Goal: Check status: Check status

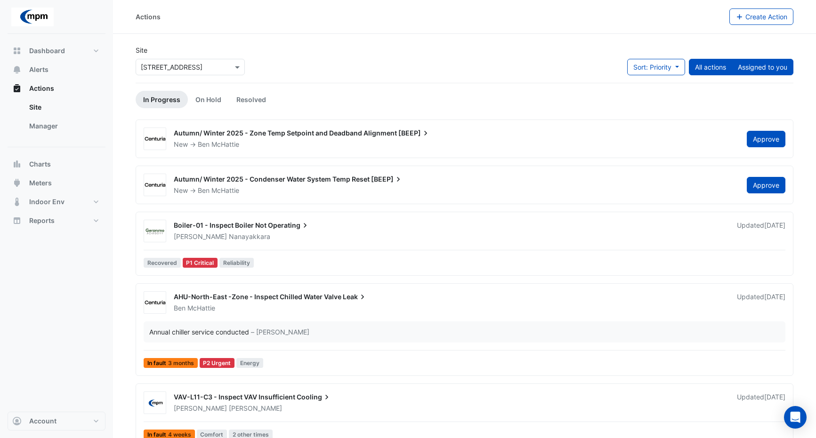
click at [752, 68] on button "Assigned to you" at bounding box center [762, 67] width 62 height 16
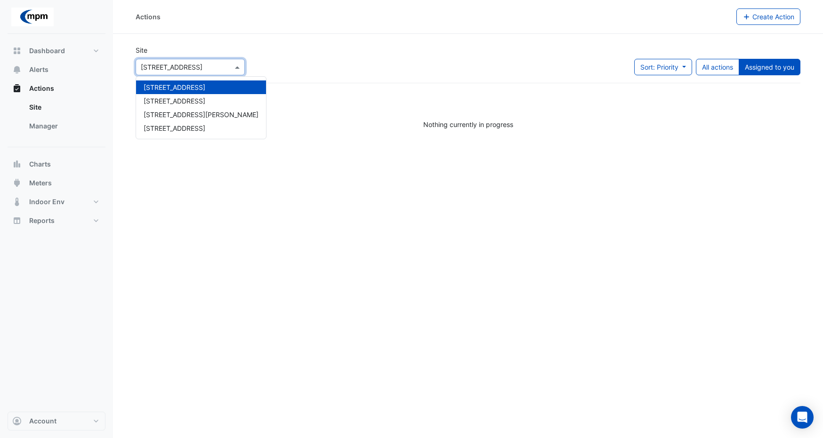
click at [242, 70] on span at bounding box center [238, 67] width 12 height 10
click at [203, 99] on div "[STREET_ADDRESS]" at bounding box center [201, 101] width 130 height 14
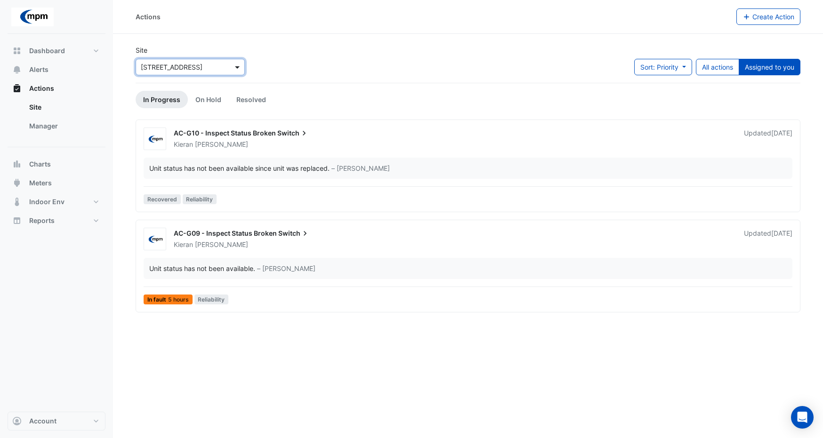
click at [241, 69] on span at bounding box center [238, 67] width 12 height 10
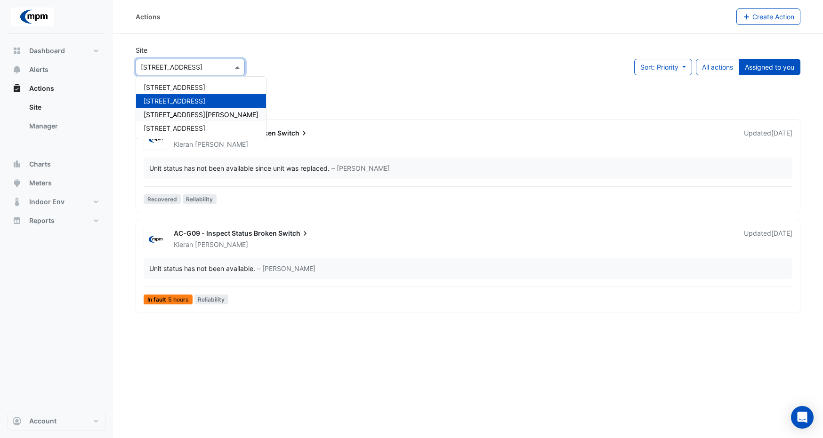
click at [206, 113] on div "[STREET_ADDRESS][PERSON_NAME]" at bounding box center [201, 115] width 130 height 14
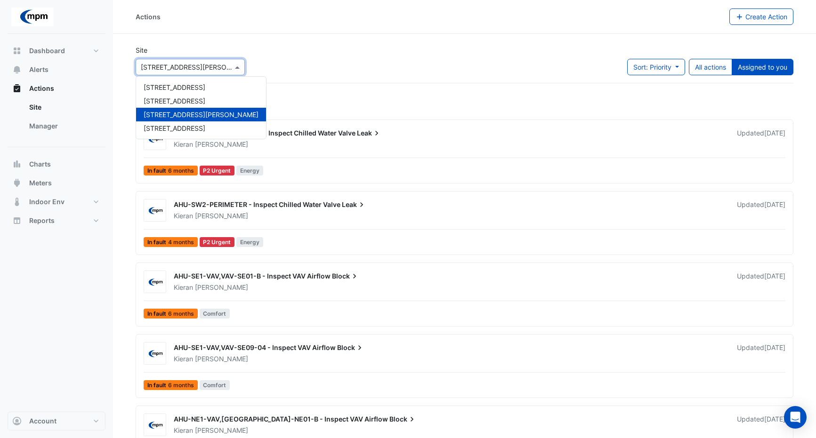
click at [236, 65] on span at bounding box center [238, 67] width 12 height 10
click at [198, 128] on div "[STREET_ADDRESS]" at bounding box center [201, 128] width 130 height 14
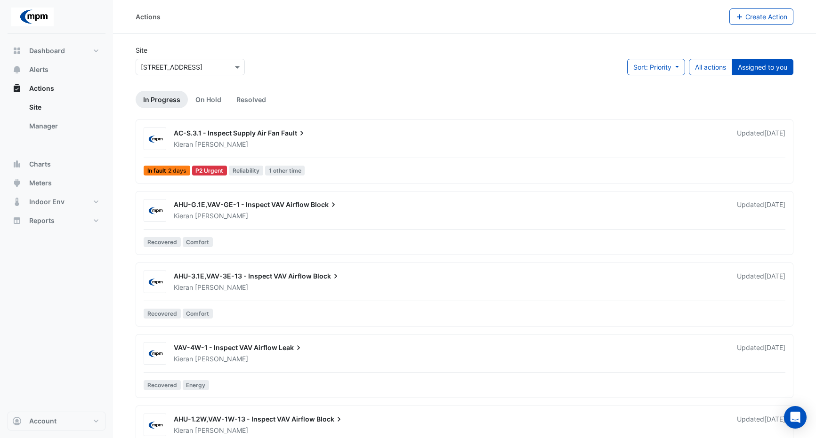
click at [227, 132] on span "AC-S.3.1 - Inspect Supply Air Fan" at bounding box center [227, 133] width 106 height 8
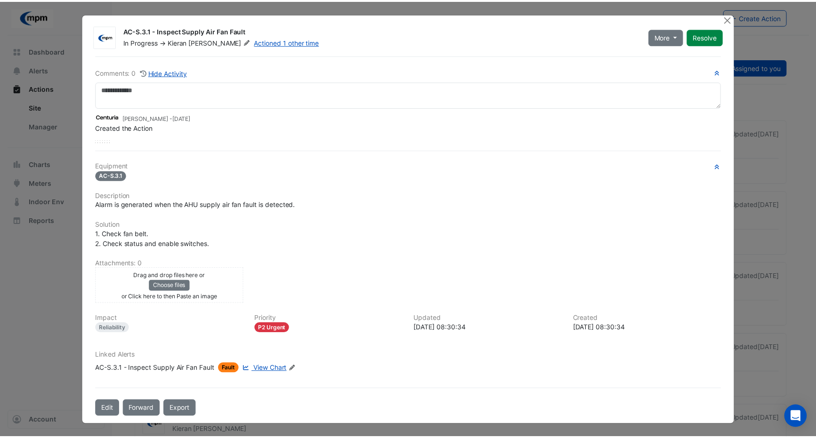
scroll to position [0, 0]
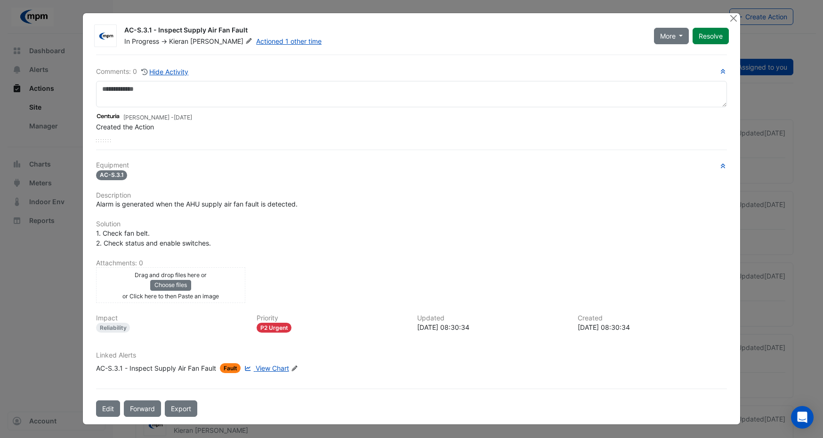
click at [267, 368] on span "View Chart" at bounding box center [272, 368] width 33 height 8
click at [731, 17] on button "Close" at bounding box center [733, 18] width 10 height 10
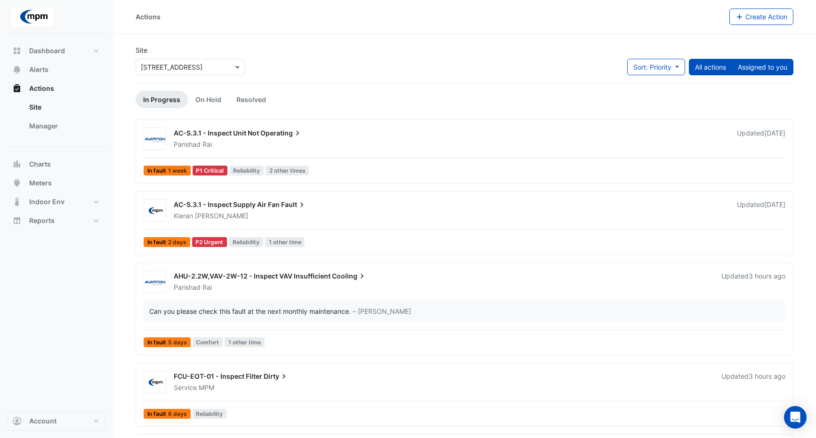
click at [774, 72] on button "Assigned to you" at bounding box center [762, 67] width 62 height 16
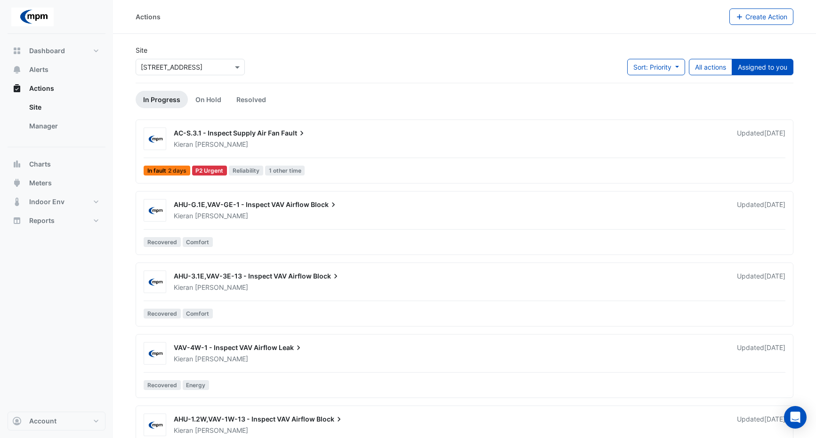
click at [236, 274] on span "AHU-3.1E,VAV-3E-13 - Inspect VAV Airflow" at bounding box center [243, 276] width 138 height 8
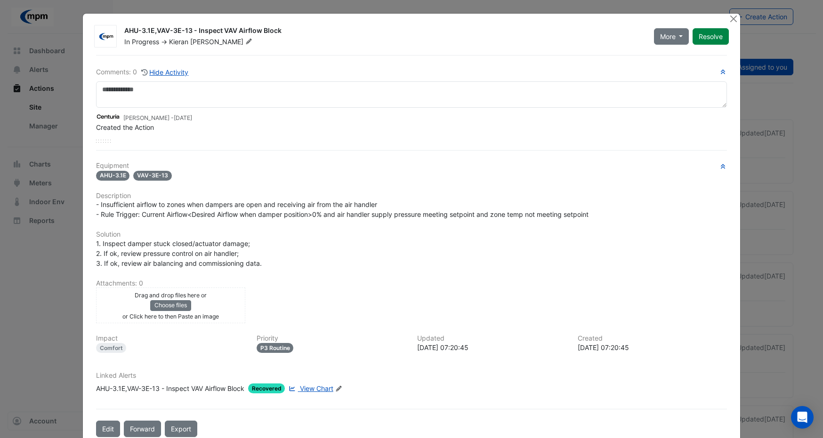
click at [317, 390] on span "View Chart" at bounding box center [316, 389] width 33 height 8
click at [729, 16] on button "Close" at bounding box center [733, 19] width 10 height 10
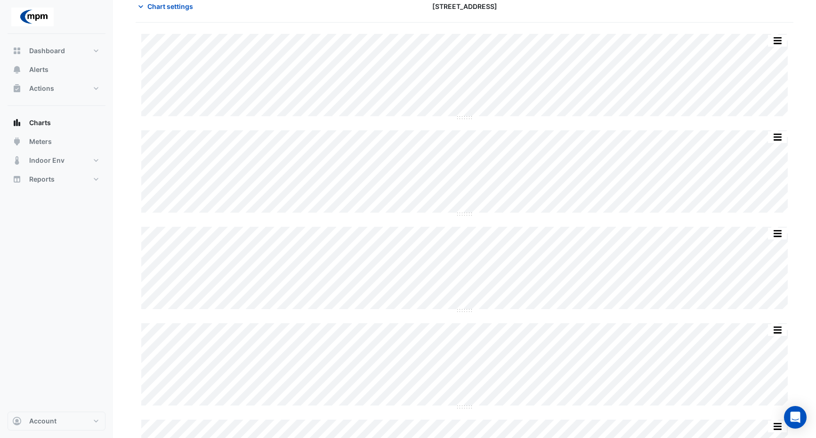
scroll to position [94, 0]
